Goal: Task Accomplishment & Management: Use online tool/utility

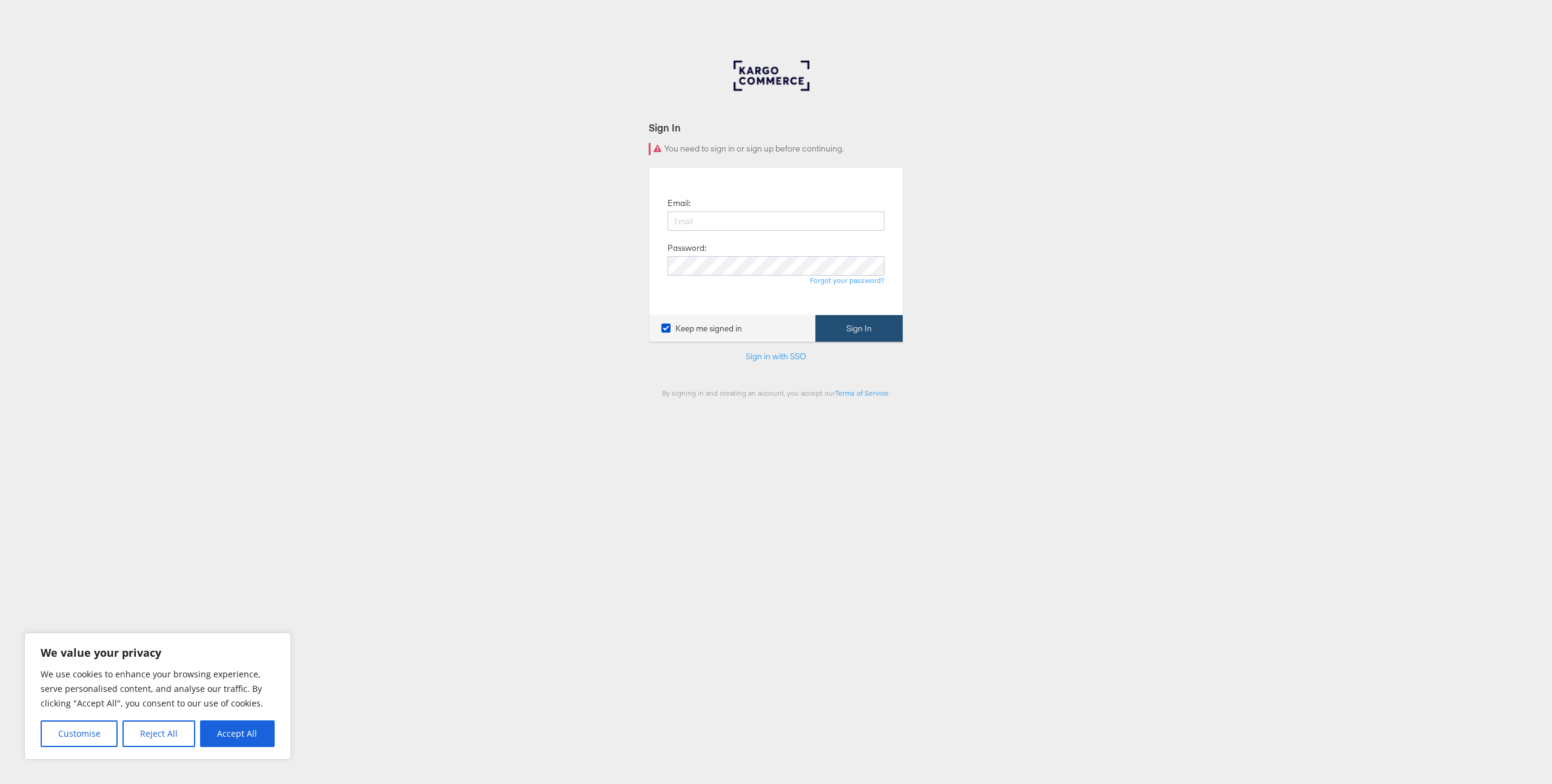
type input "sam.whelan@kargo.com"
drag, startPoint x: 848, startPoint y: 335, endPoint x: 865, endPoint y: 339, distance: 17.5
click at [848, 335] on button "Sign In" at bounding box center [859, 329] width 87 height 27
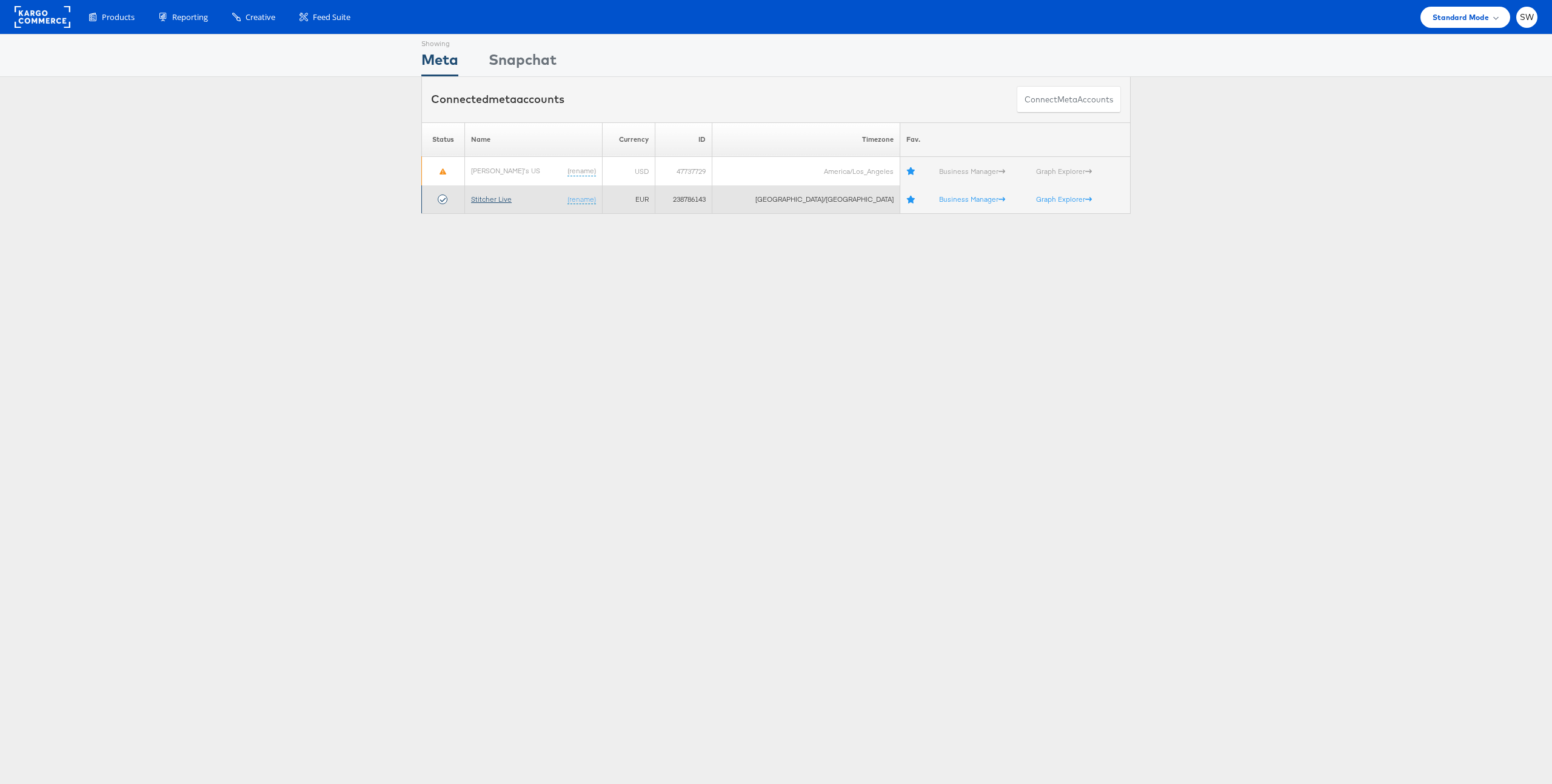
click at [509, 198] on link "Stitcher Live" at bounding box center [491, 199] width 41 height 9
